Goal: Transaction & Acquisition: Purchase product/service

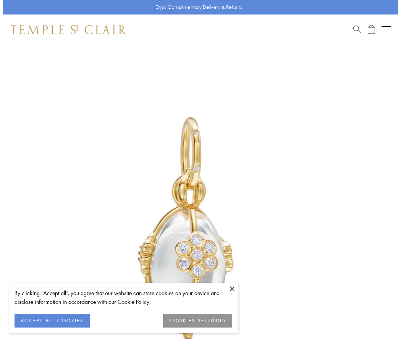
scroll to position [24, 0]
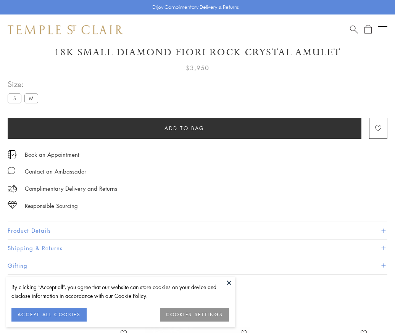
click at [184, 128] on span "Add to bag" at bounding box center [184, 128] width 40 height 8
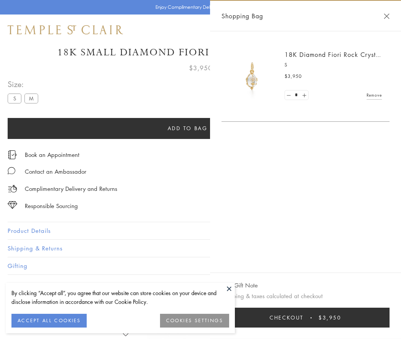
click at [305, 317] on button "Checkout $3,950" at bounding box center [305, 317] width 168 height 20
